Goal: Information Seeking & Learning: Learn about a topic

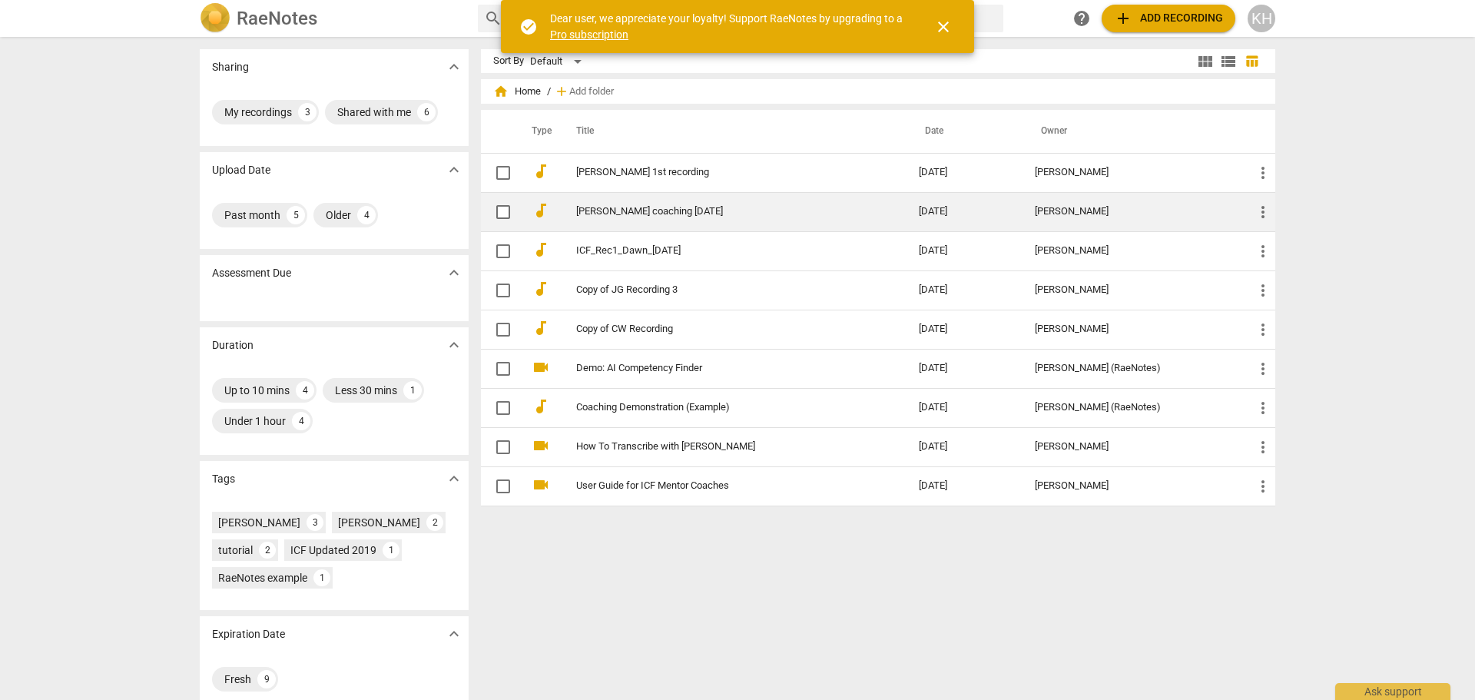
click at [606, 210] on link "[PERSON_NAME] coaching [DATE]" at bounding box center [719, 212] width 287 height 12
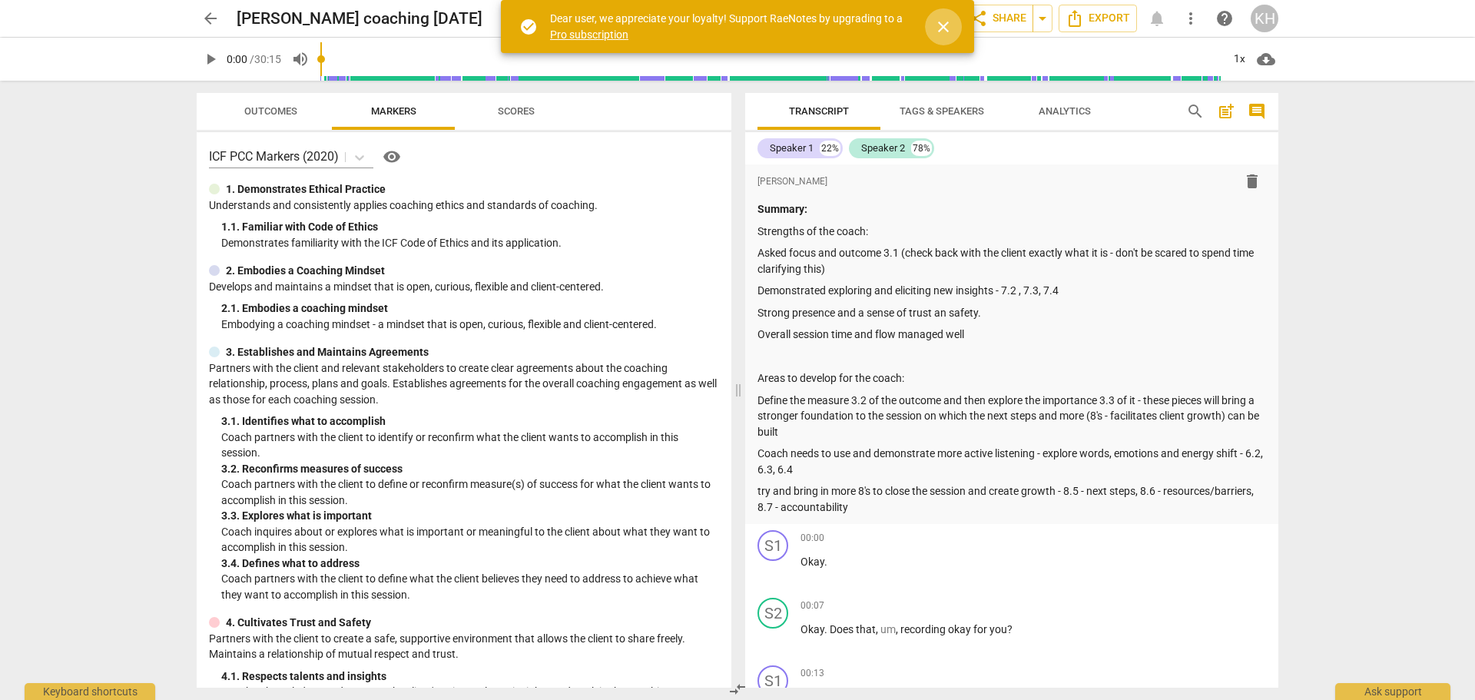
click at [942, 25] on span "close" at bounding box center [943, 27] width 18 height 18
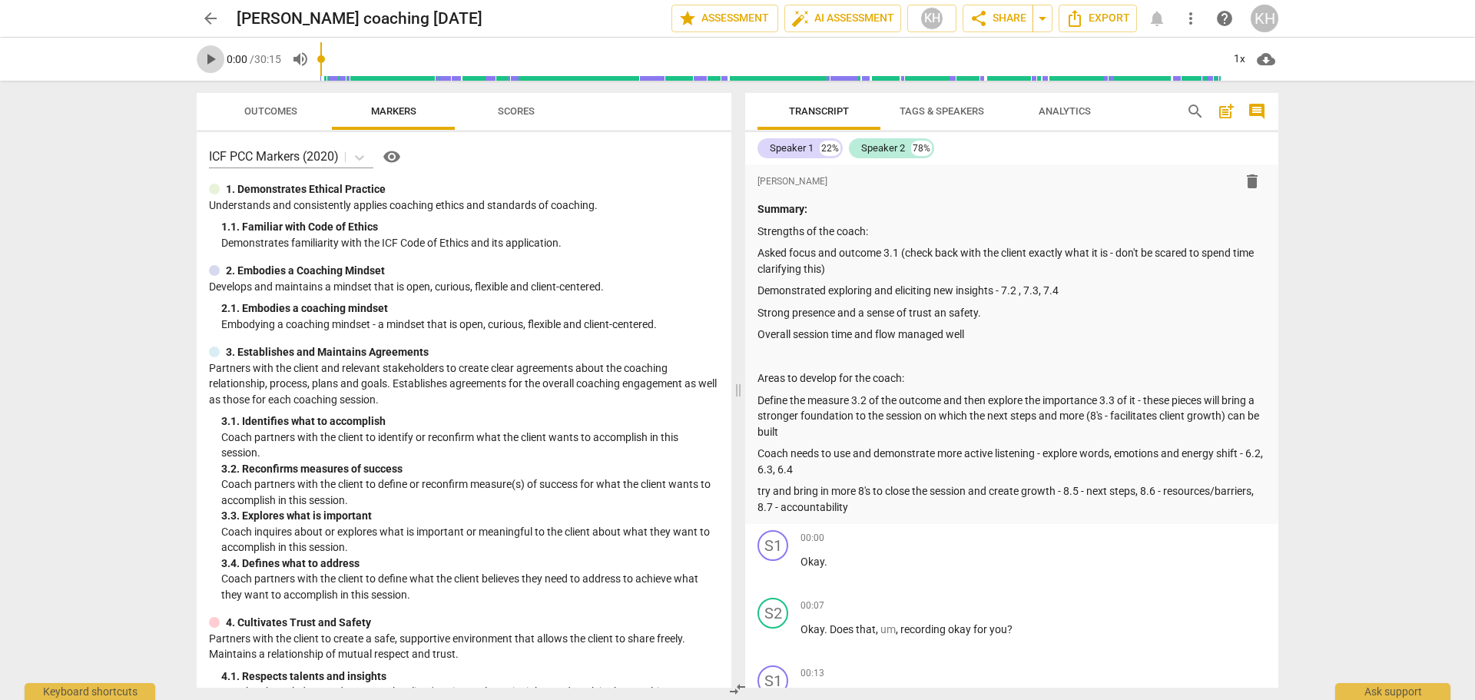
click at [214, 55] on span "play_arrow" at bounding box center [210, 59] width 18 height 18
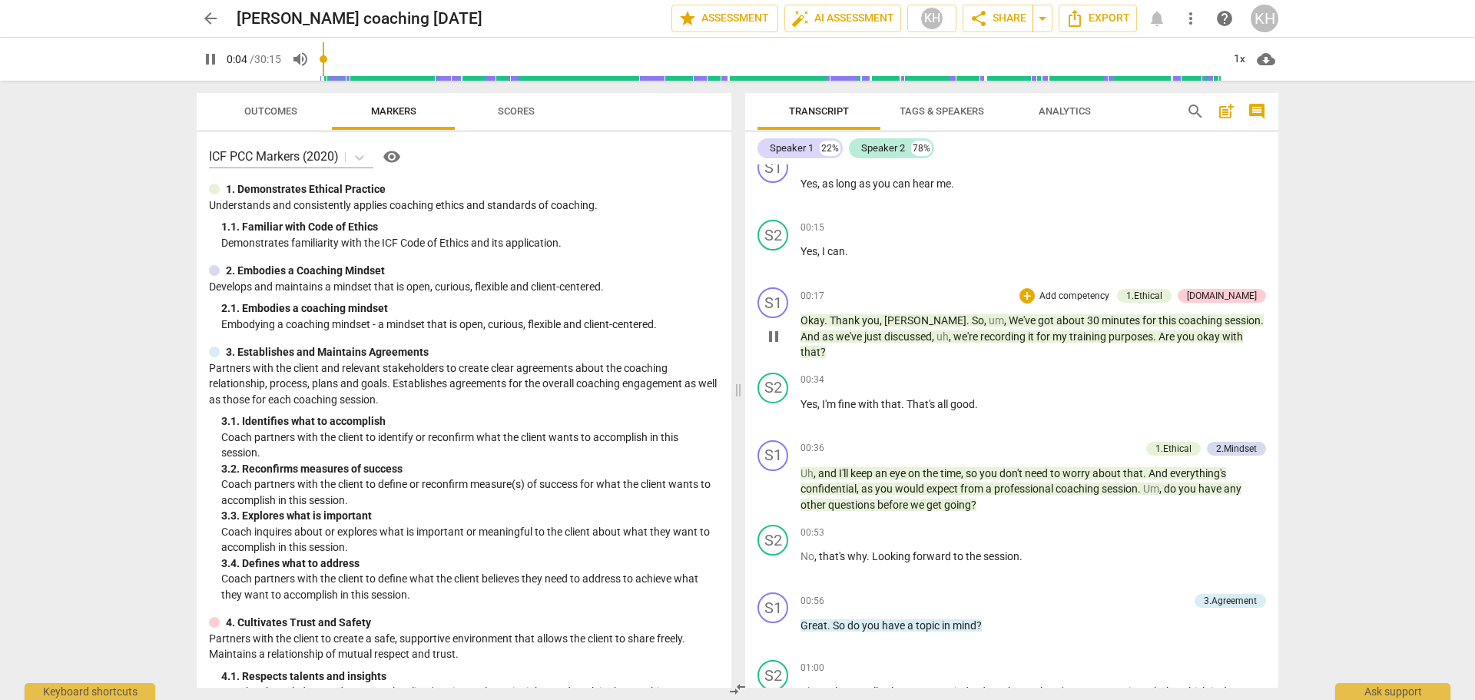
scroll to position [538, 0]
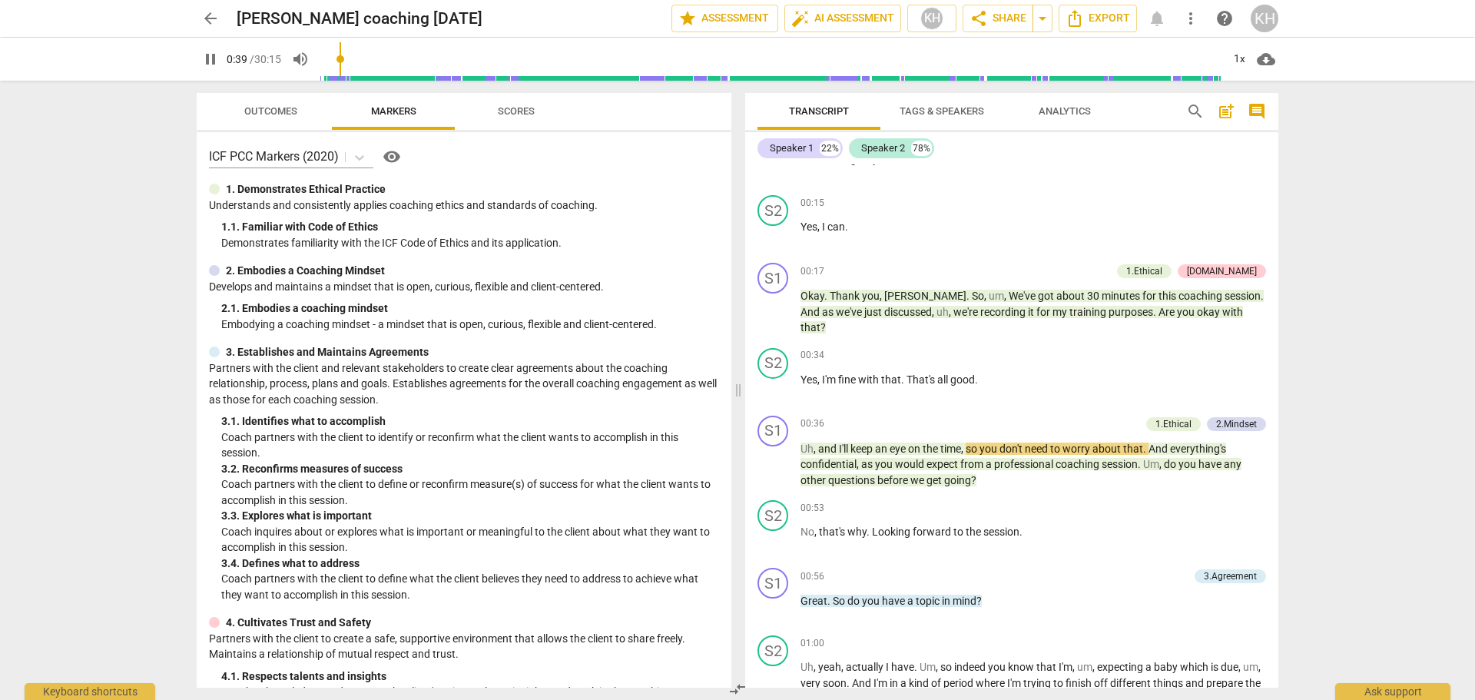
click at [344, 57] on input "range" at bounding box center [770, 59] width 901 height 49
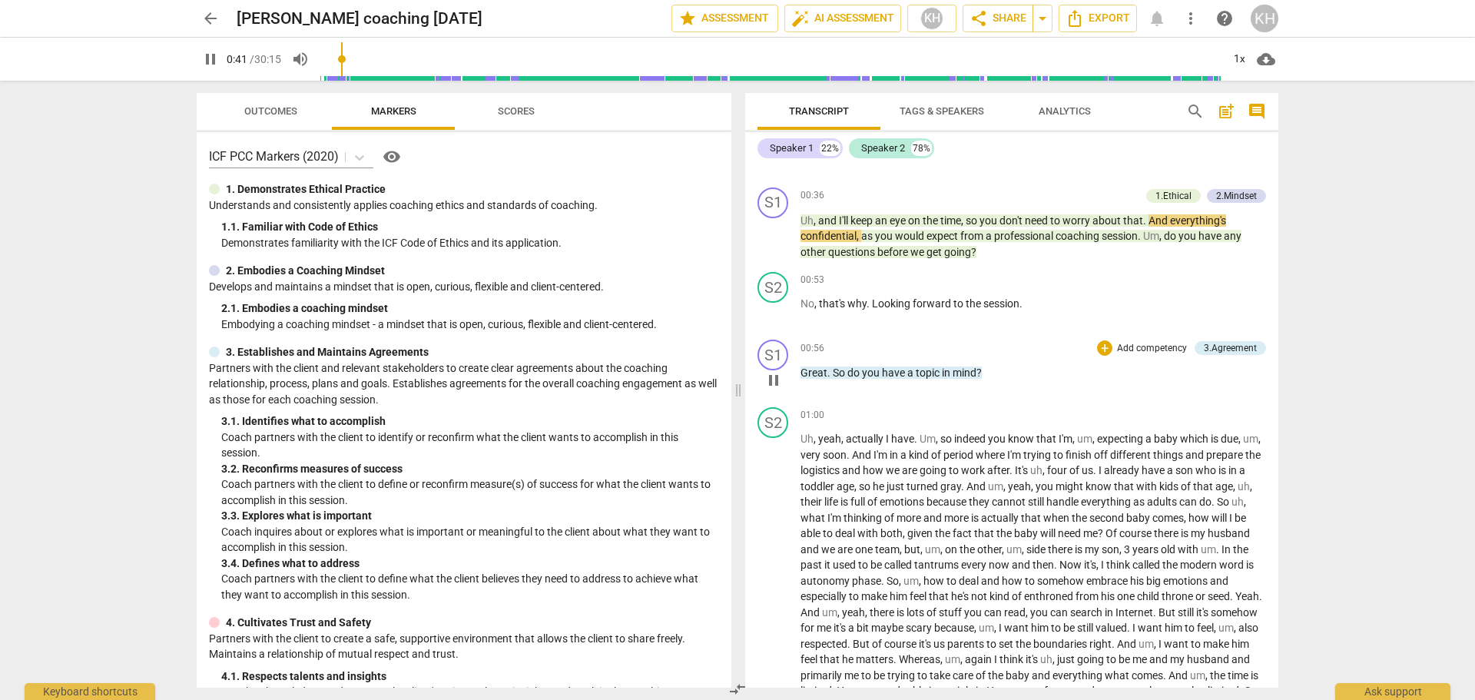
scroll to position [768, 0]
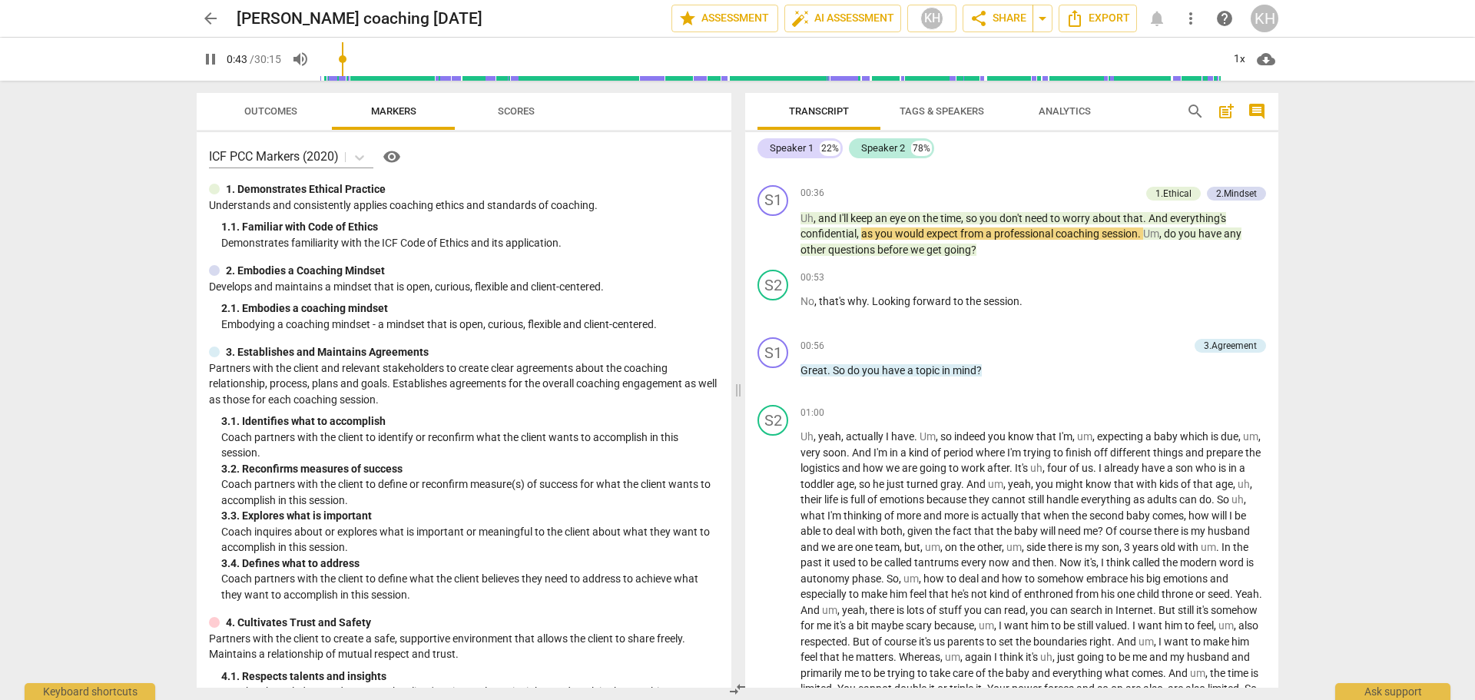
click at [421, 59] on input "range" at bounding box center [770, 59] width 901 height 49
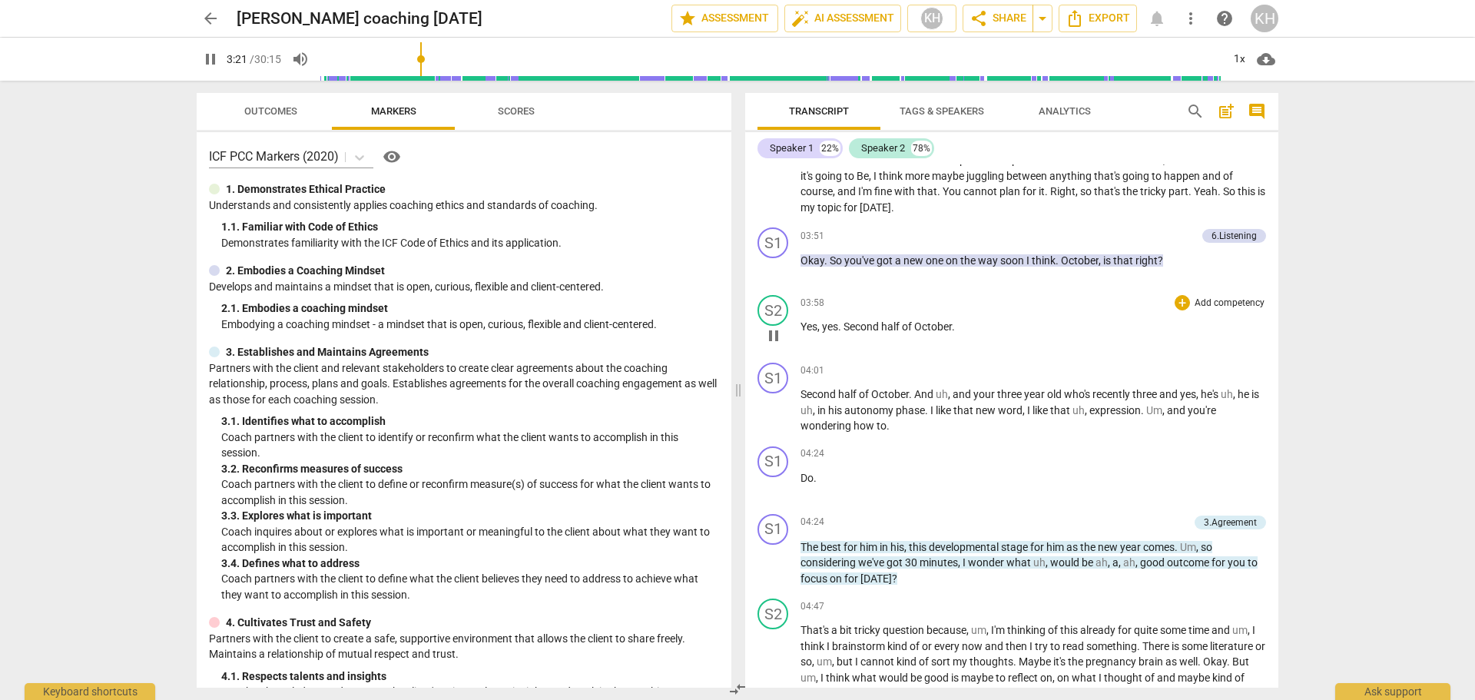
scroll to position [1306, 0]
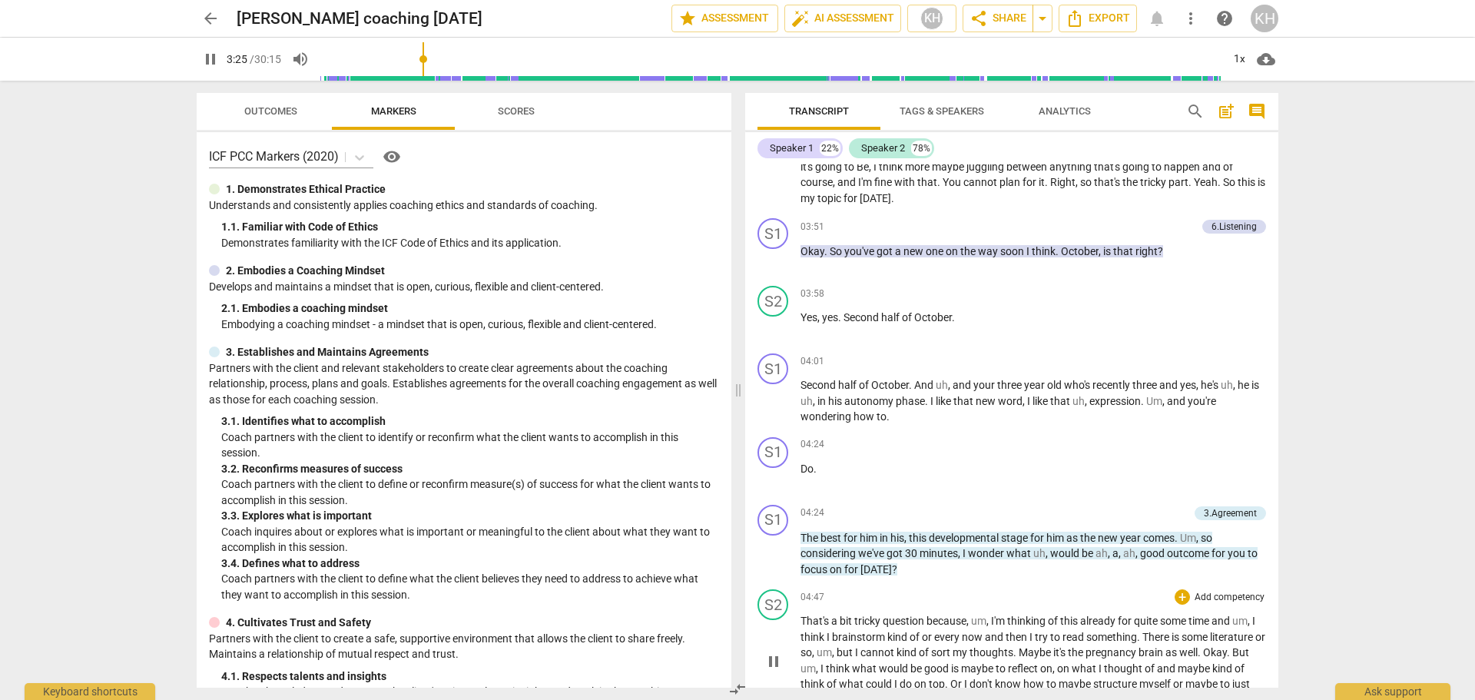
click at [855, 646] on span "but" at bounding box center [846, 652] width 18 height 12
click at [493, 61] on input "range" at bounding box center [770, 59] width 901 height 49
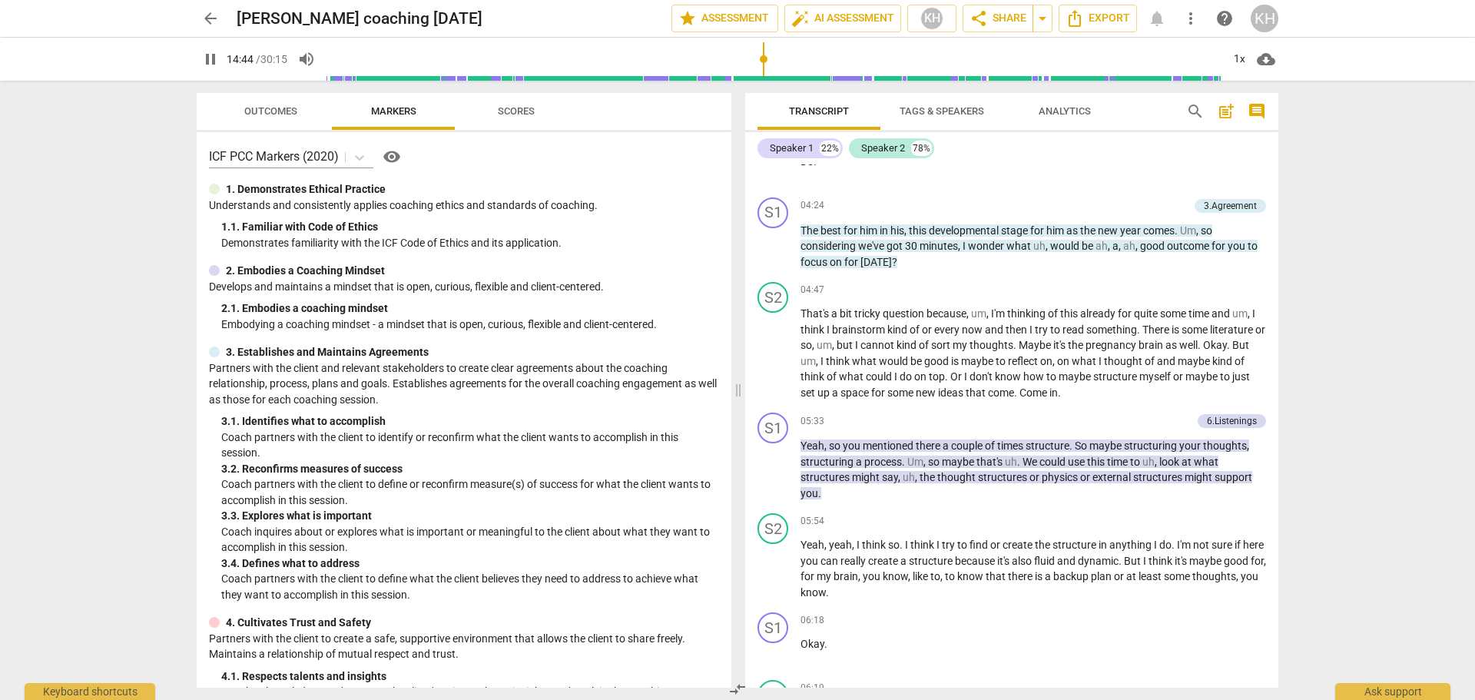
scroll to position [3253, 0]
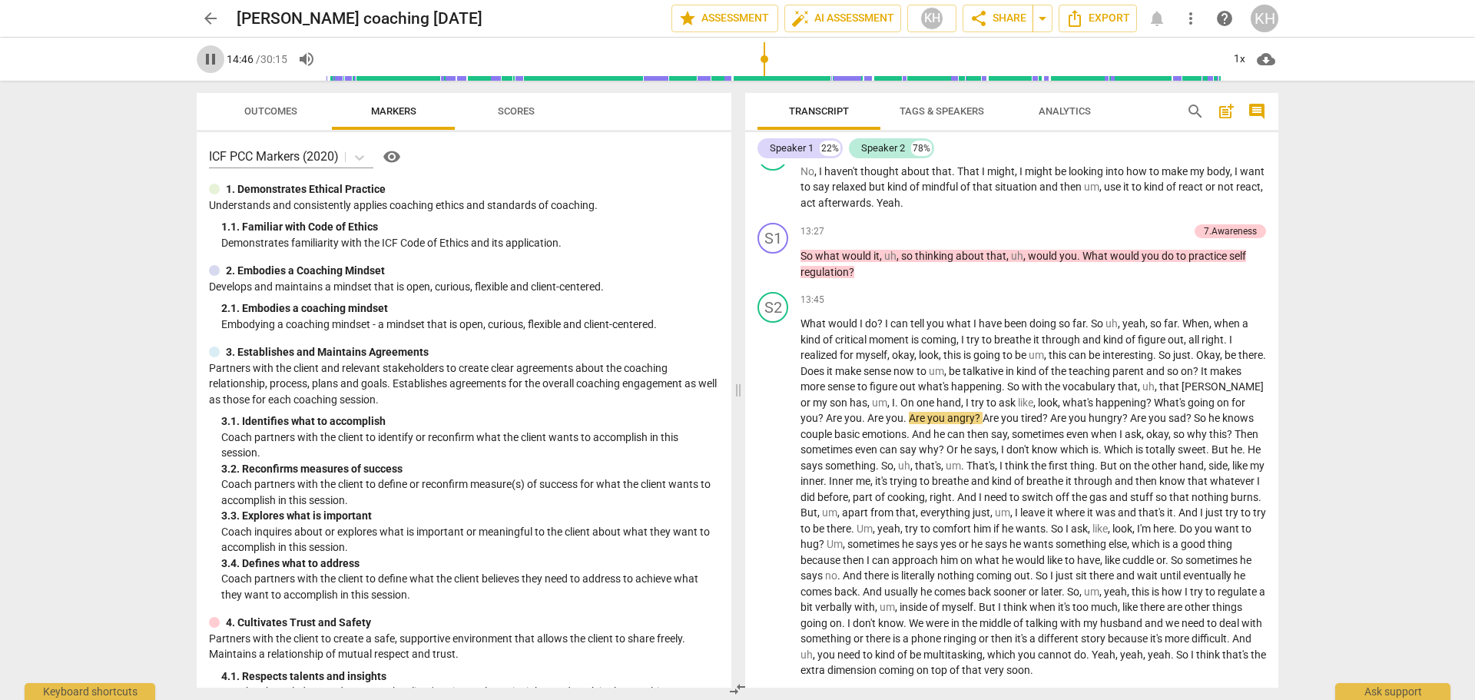
click at [213, 58] on span "pause" at bounding box center [210, 59] width 18 height 18
type input "887"
